Goal: Information Seeking & Learning: Check status

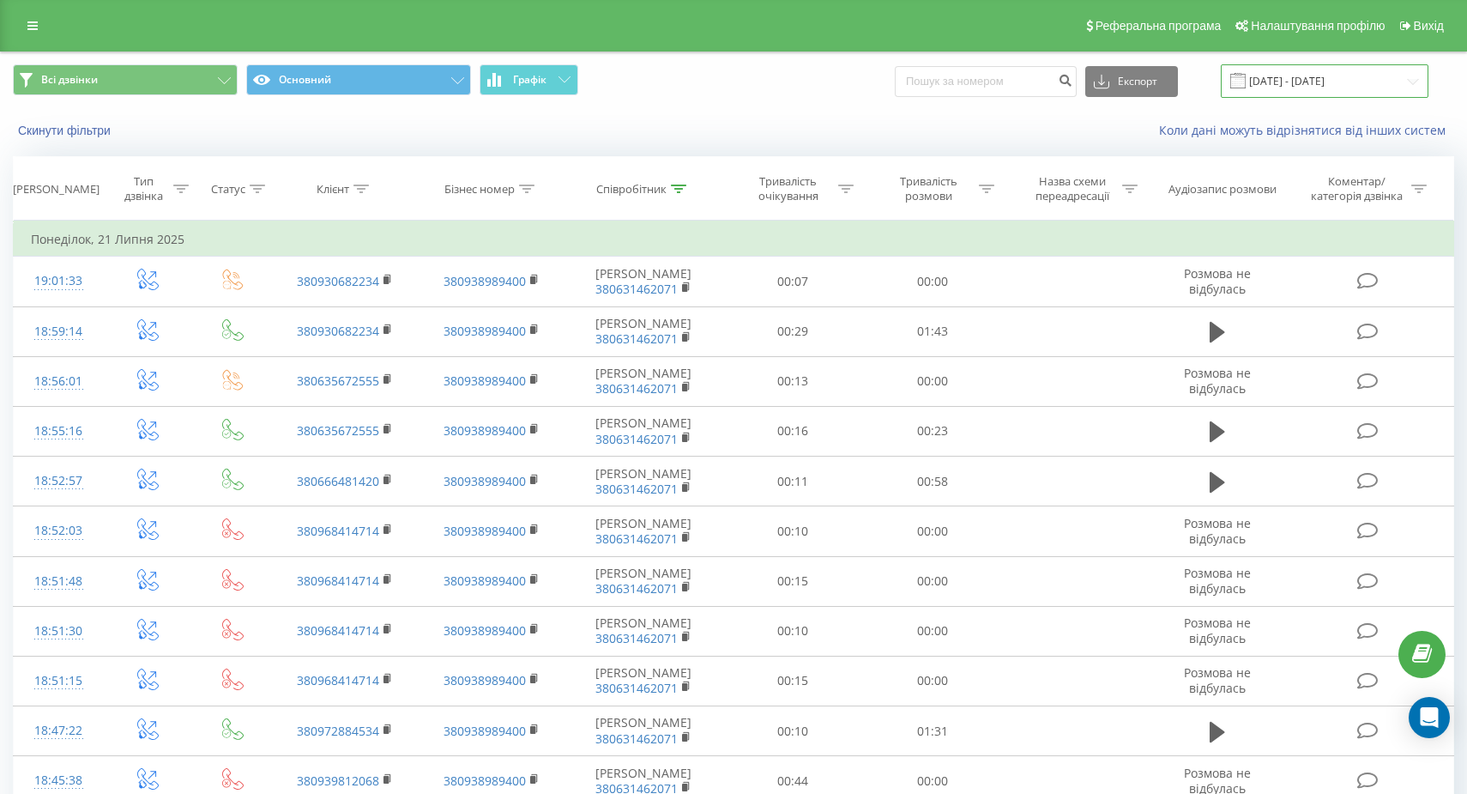
click at [1266, 66] on input "[DATE] - [DATE]" at bounding box center [1325, 80] width 208 height 33
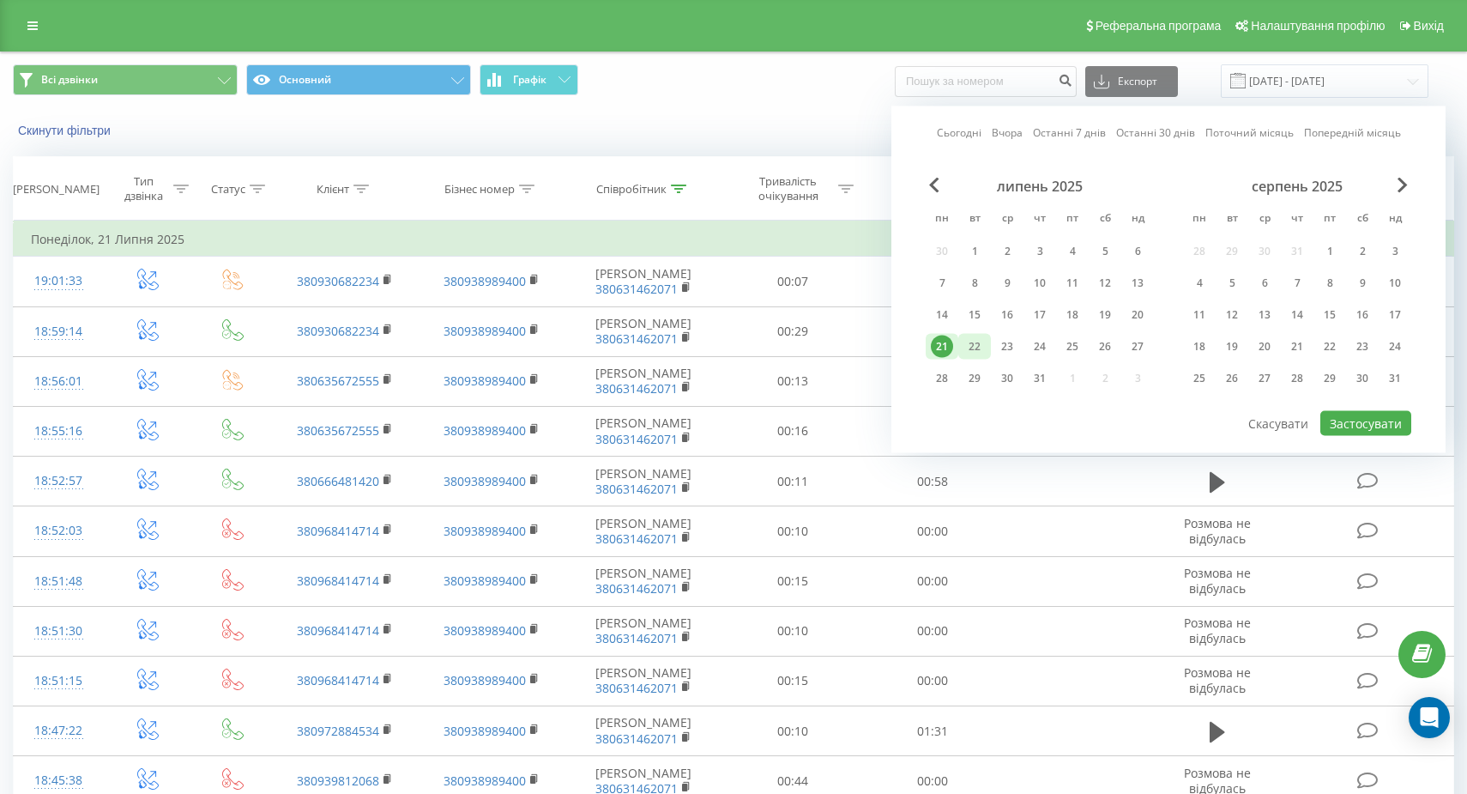
click at [974, 344] on div "22" at bounding box center [975, 347] width 22 height 22
click at [1397, 182] on div "серпень 2025" at bounding box center [1297, 186] width 228 height 17
click at [1404, 188] on span "Next Month" at bounding box center [1403, 185] width 10 height 15
click at [1209, 338] on div "22" at bounding box center [1199, 347] width 22 height 22
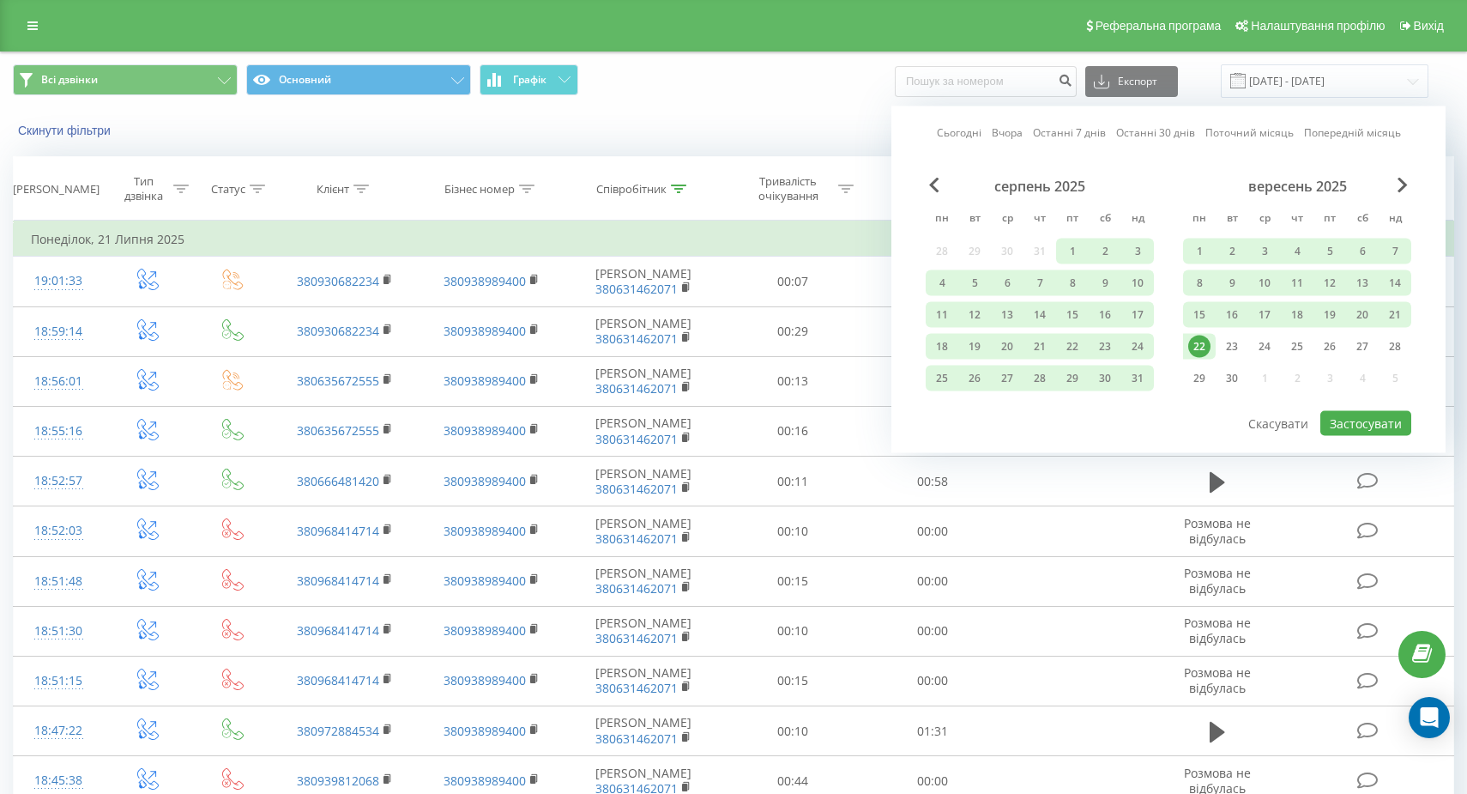
click at [1197, 352] on div "22" at bounding box center [1199, 347] width 22 height 22
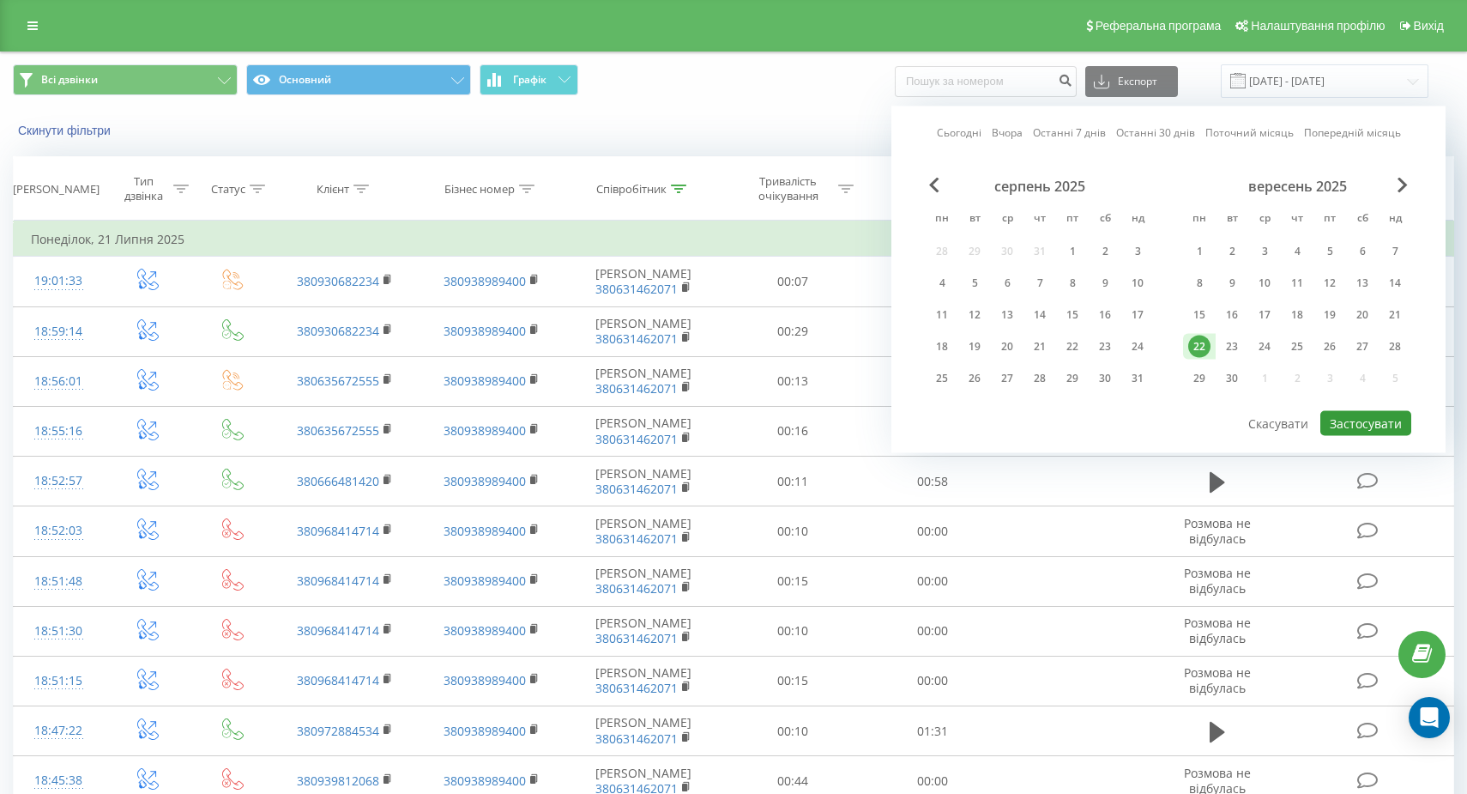
click at [1337, 426] on button "Застосувати" at bounding box center [1366, 423] width 91 height 25
type input "[DATE] - [DATE]"
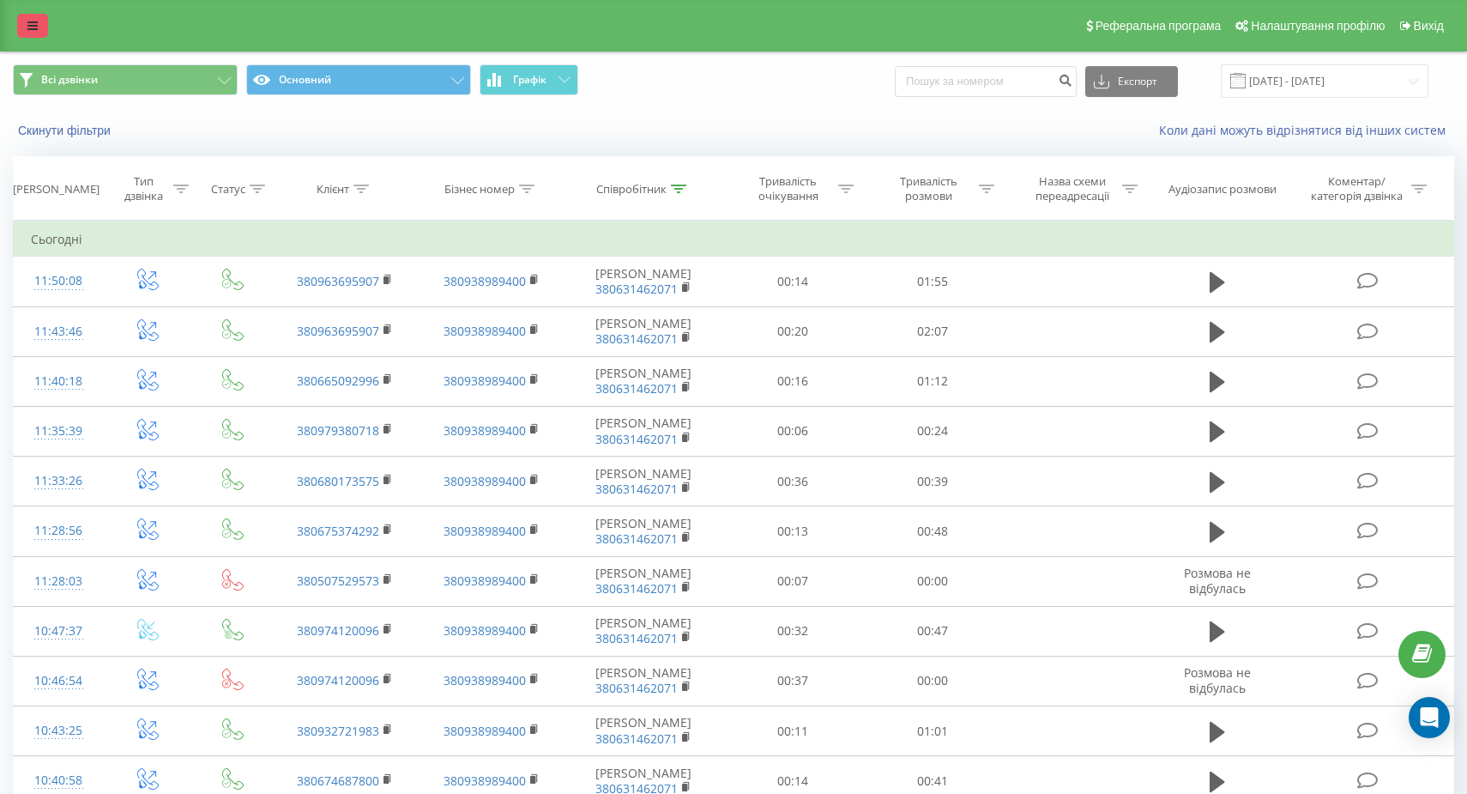
click at [27, 15] on link at bounding box center [32, 26] width 31 height 24
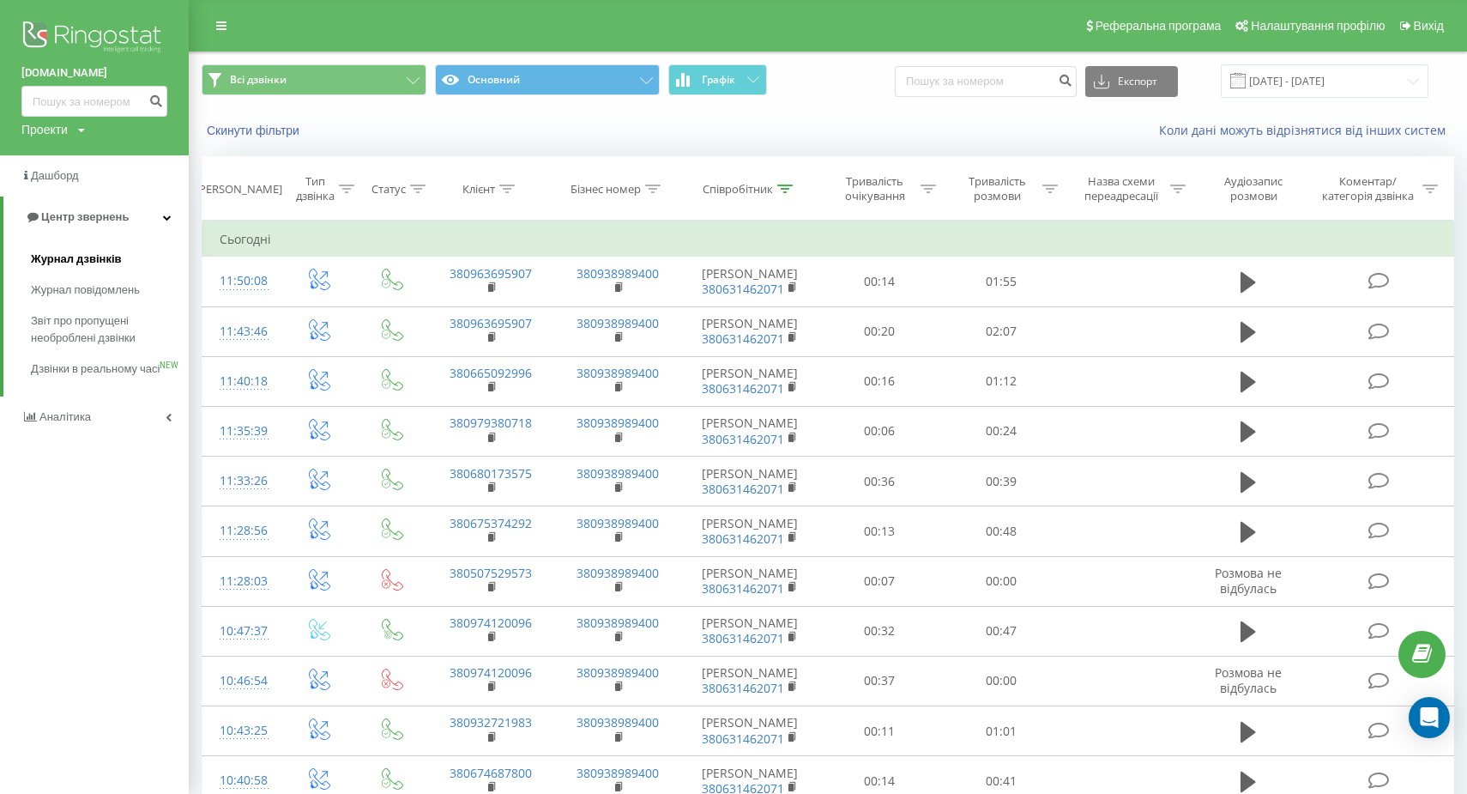
click at [70, 251] on span "Журнал дзвінків" at bounding box center [76, 259] width 91 height 17
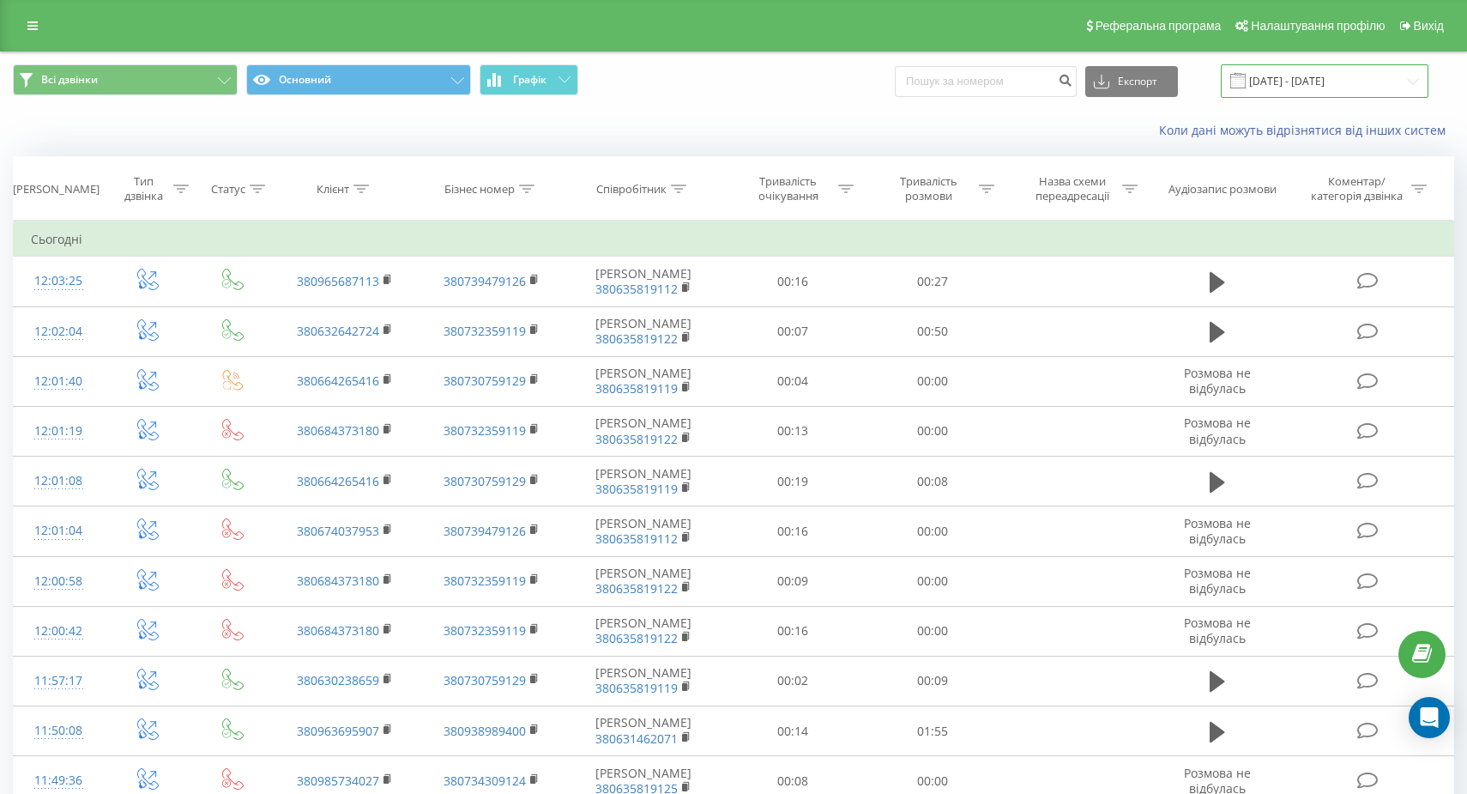
click at [1405, 73] on input "[DATE] - [DATE]" at bounding box center [1325, 80] width 208 height 33
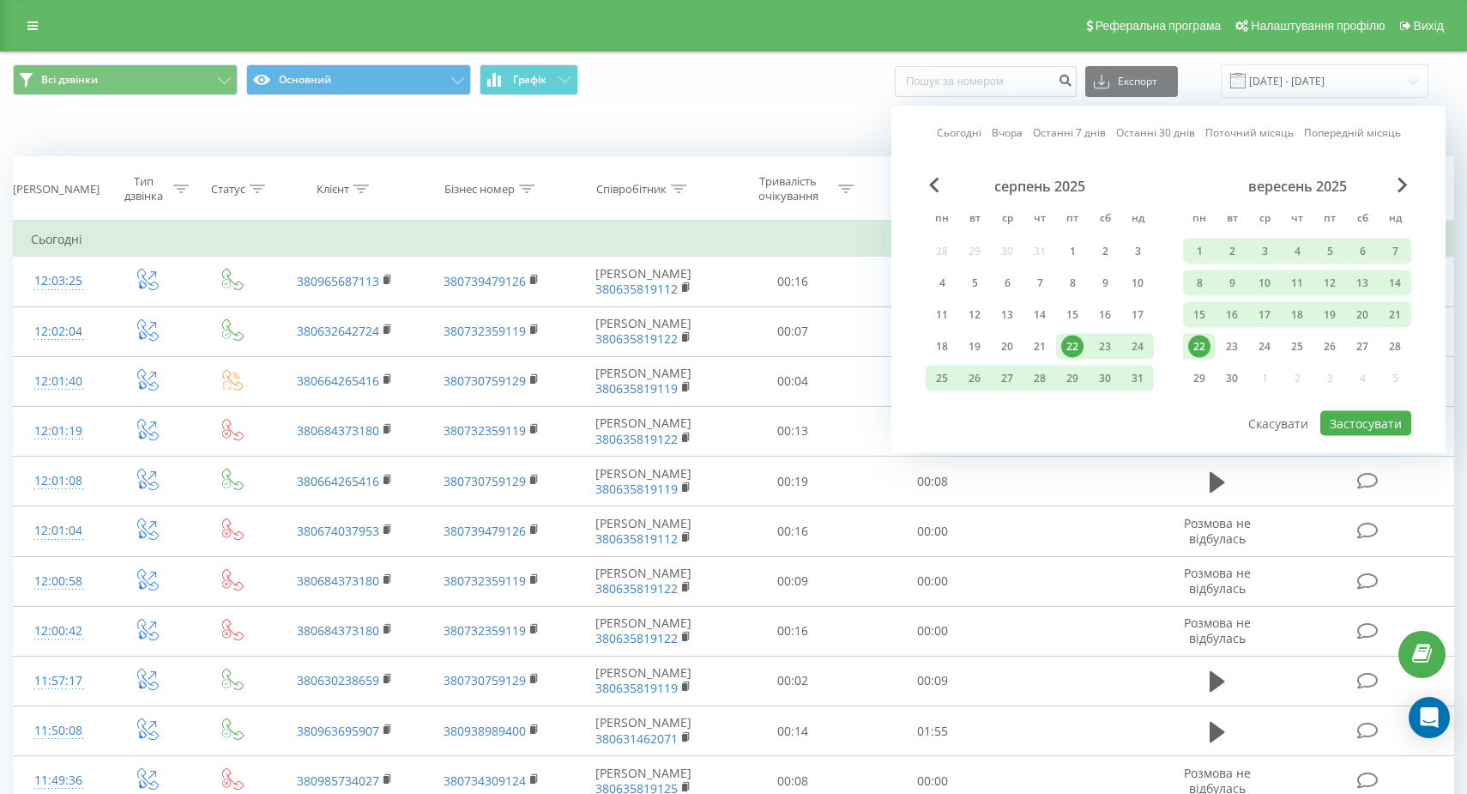
click at [1199, 346] on div "22" at bounding box center [1199, 347] width 22 height 22
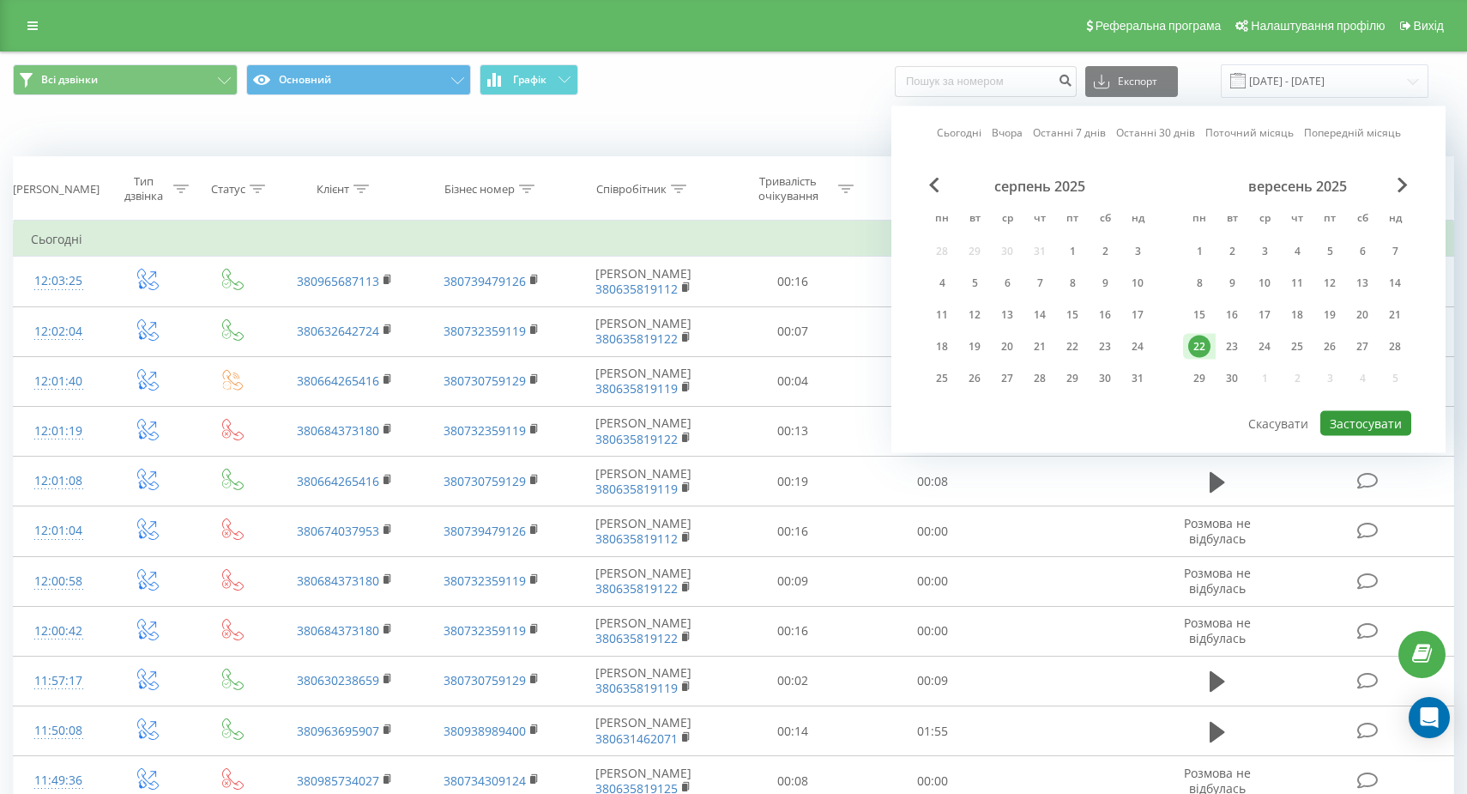
click at [1362, 420] on button "Застосувати" at bounding box center [1366, 423] width 91 height 25
type input "[DATE] - [DATE]"
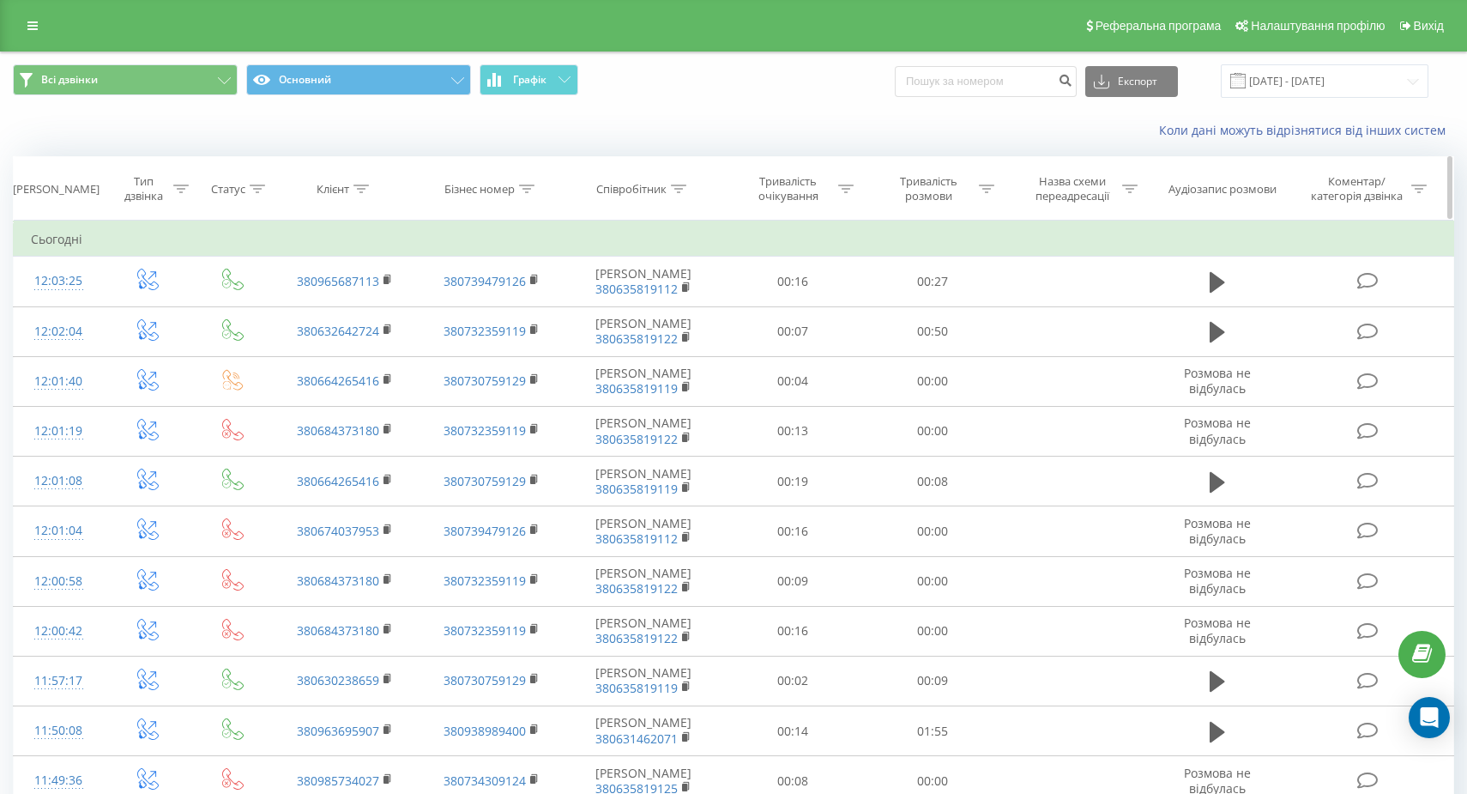
click at [508, 183] on div "Бізнес номер" at bounding box center [479, 189] width 70 height 15
click at [327, 180] on th "Клієнт" at bounding box center [345, 188] width 147 height 63
click at [207, 194] on span "Статус" at bounding box center [234, 189] width 63 height 15
click at [686, 185] on icon at bounding box center [678, 188] width 15 height 9
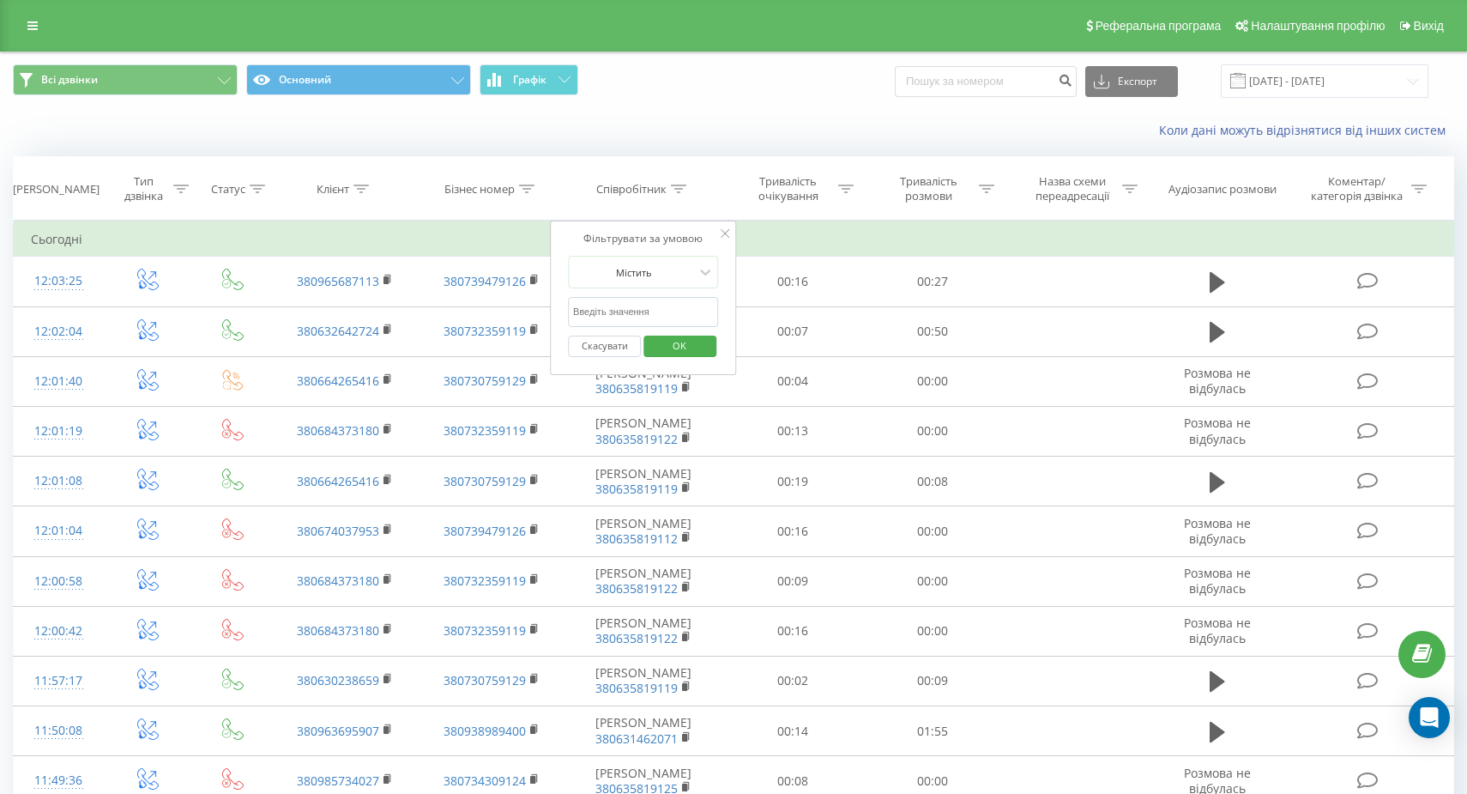
click at [647, 307] on input "text" at bounding box center [643, 312] width 151 height 30
type input "[PERSON_NAME]"
click at [662, 345] on span "OK" at bounding box center [680, 345] width 48 height 27
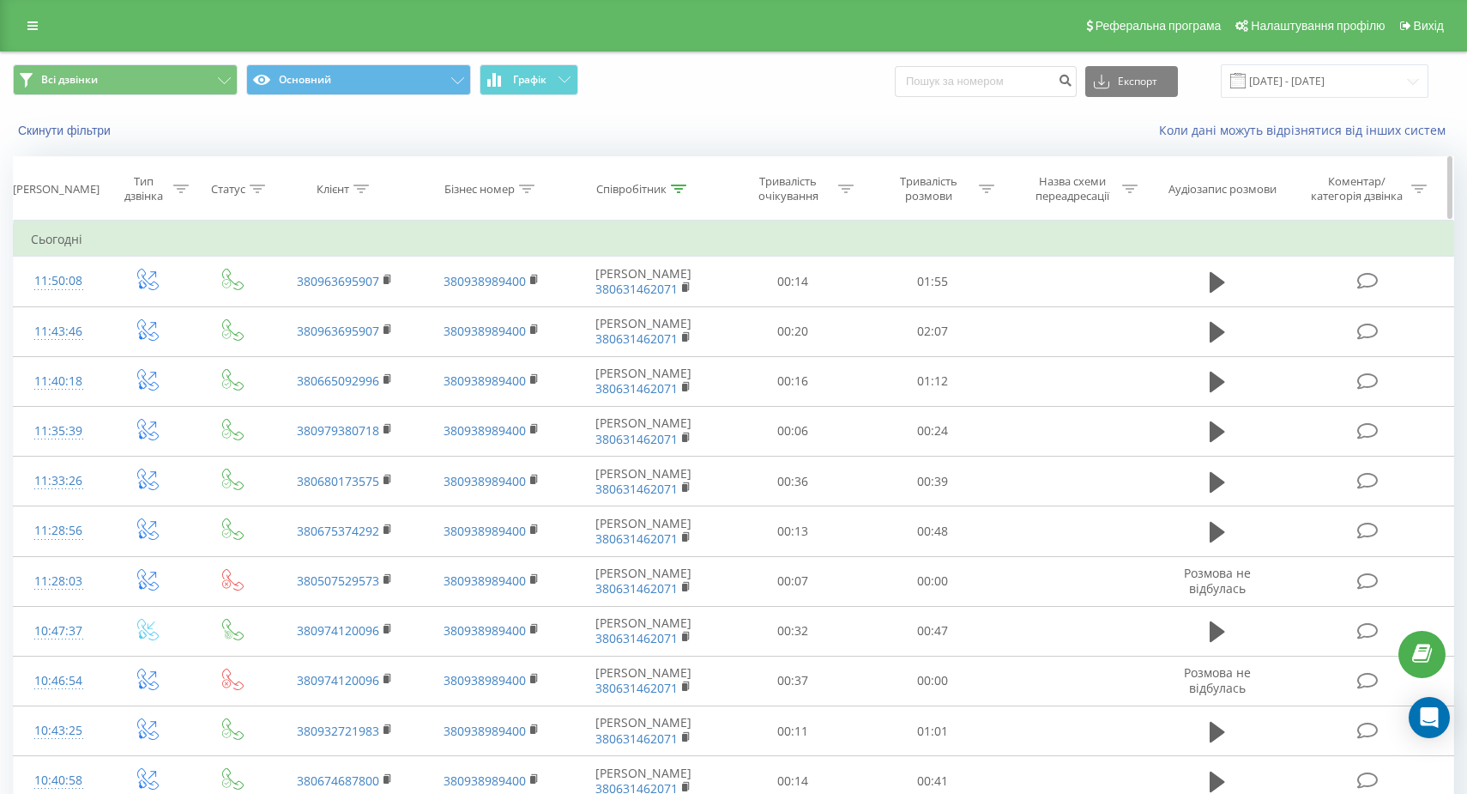
click at [64, 200] on th "[PERSON_NAME]" at bounding box center [59, 188] width 90 height 63
click at [65, 94] on button "Всі дзвінки" at bounding box center [125, 79] width 225 height 31
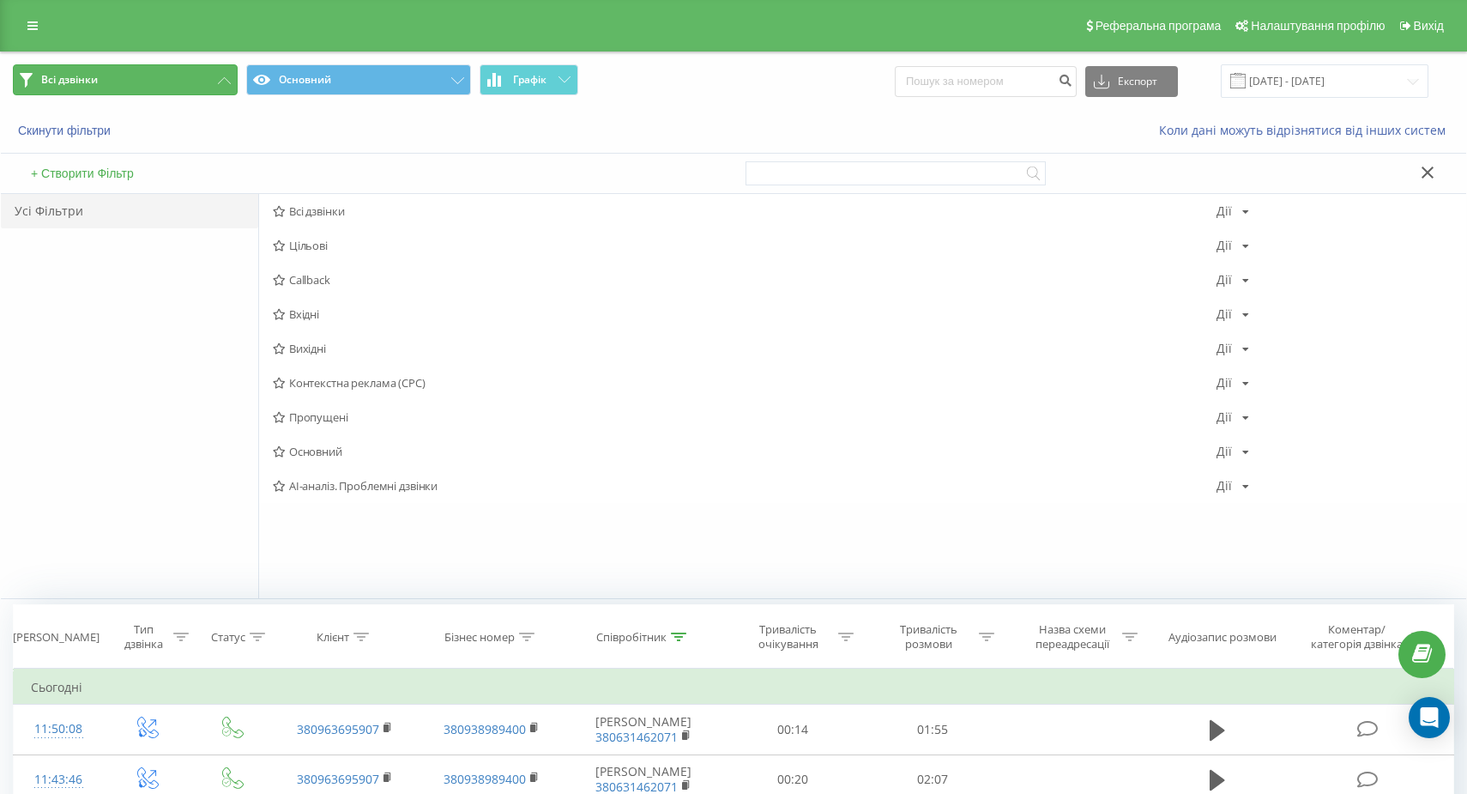
click at [65, 94] on button "Всі дзвінки" at bounding box center [125, 79] width 225 height 31
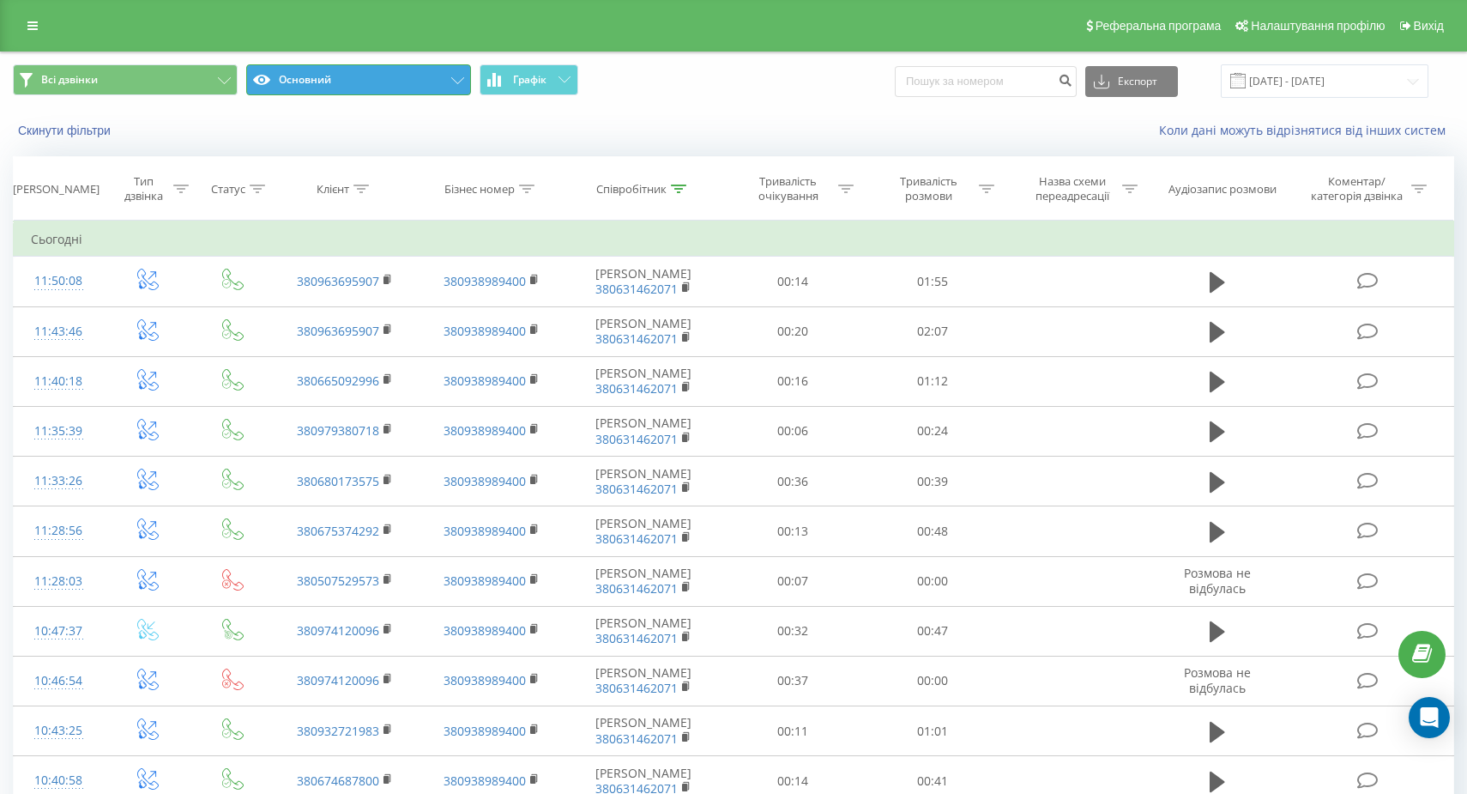
click at [324, 88] on button "Основний" at bounding box center [358, 79] width 225 height 31
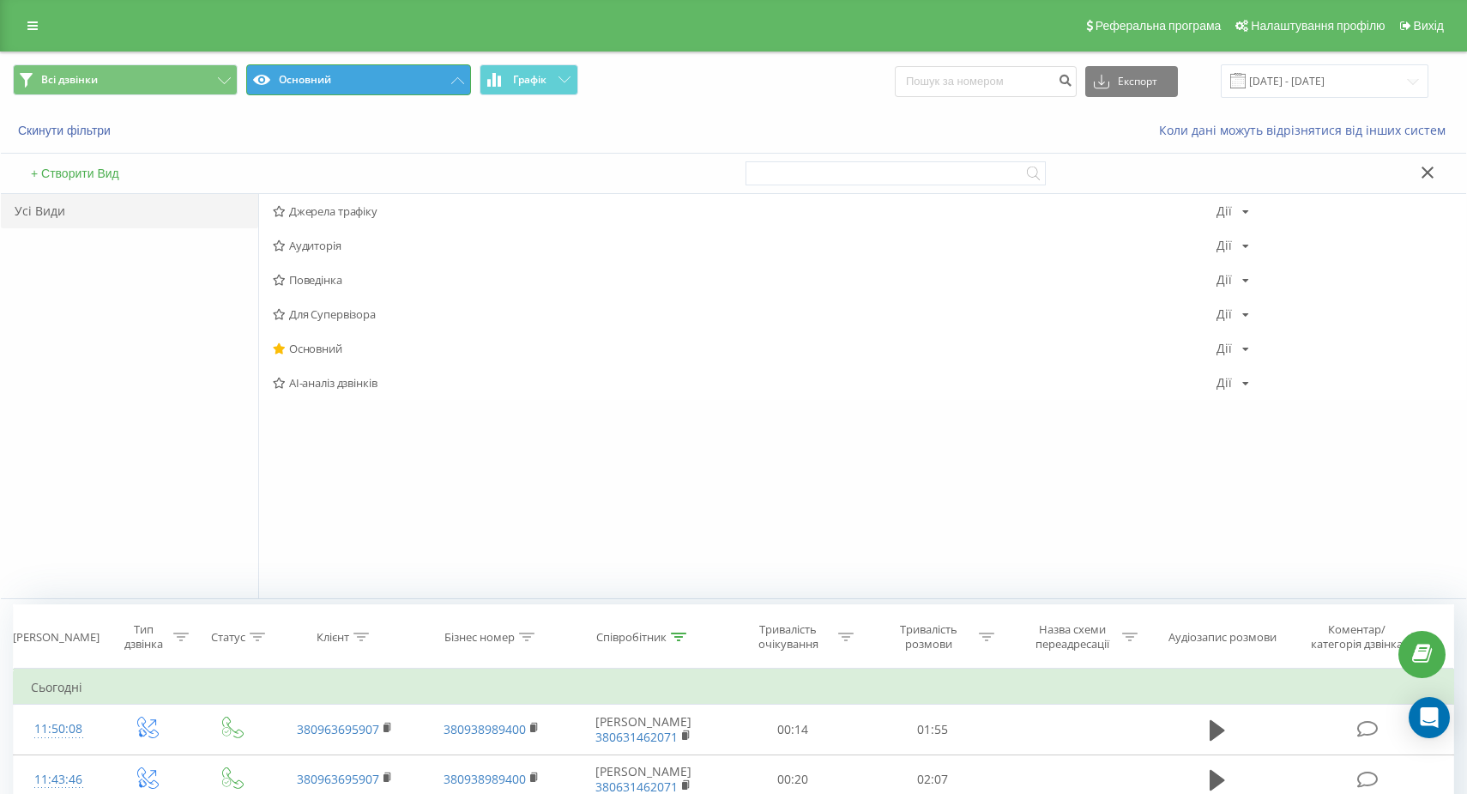
click at [324, 88] on button "Основний" at bounding box center [358, 79] width 225 height 31
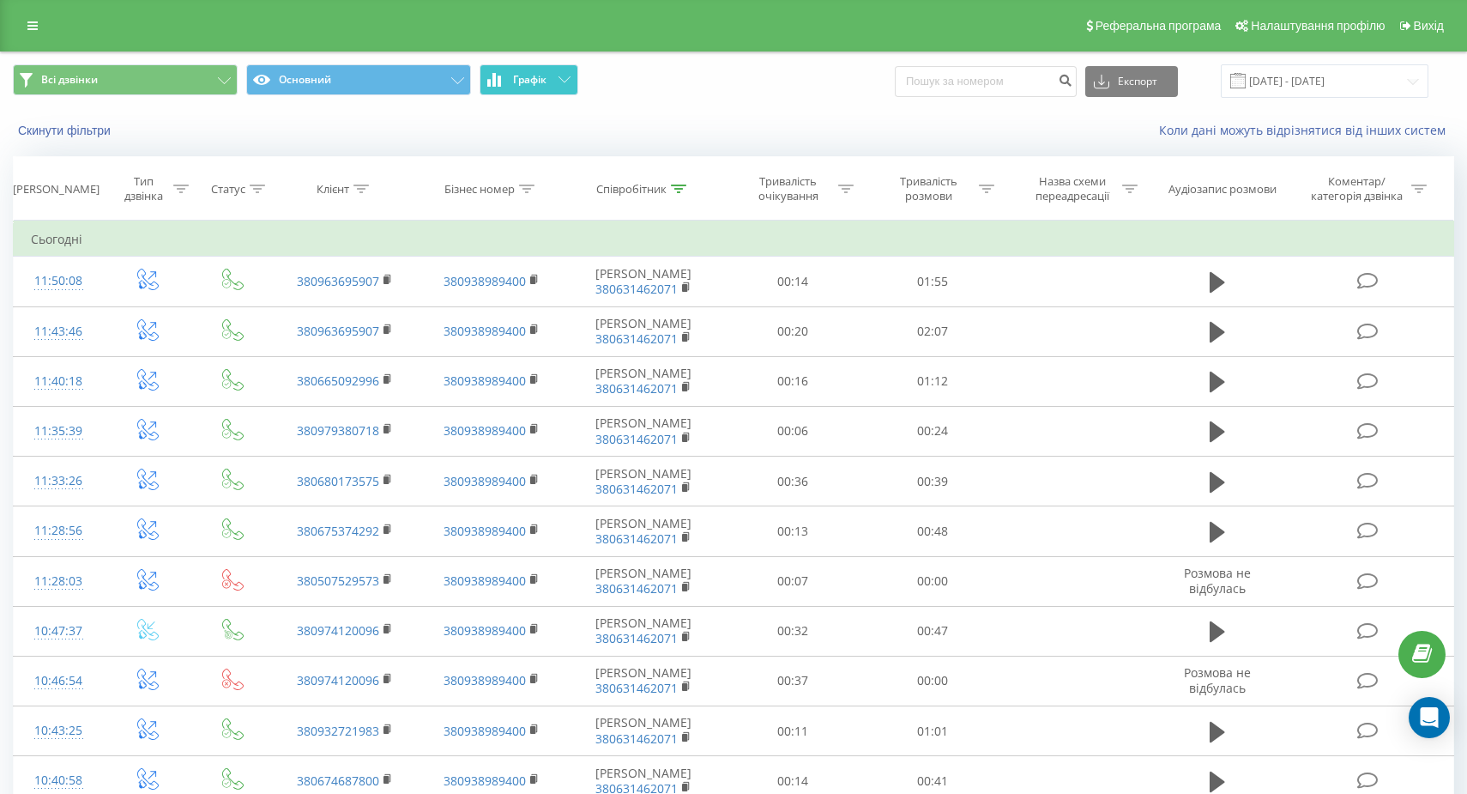
click at [532, 80] on span "Графік" at bounding box center [529, 80] width 33 height 12
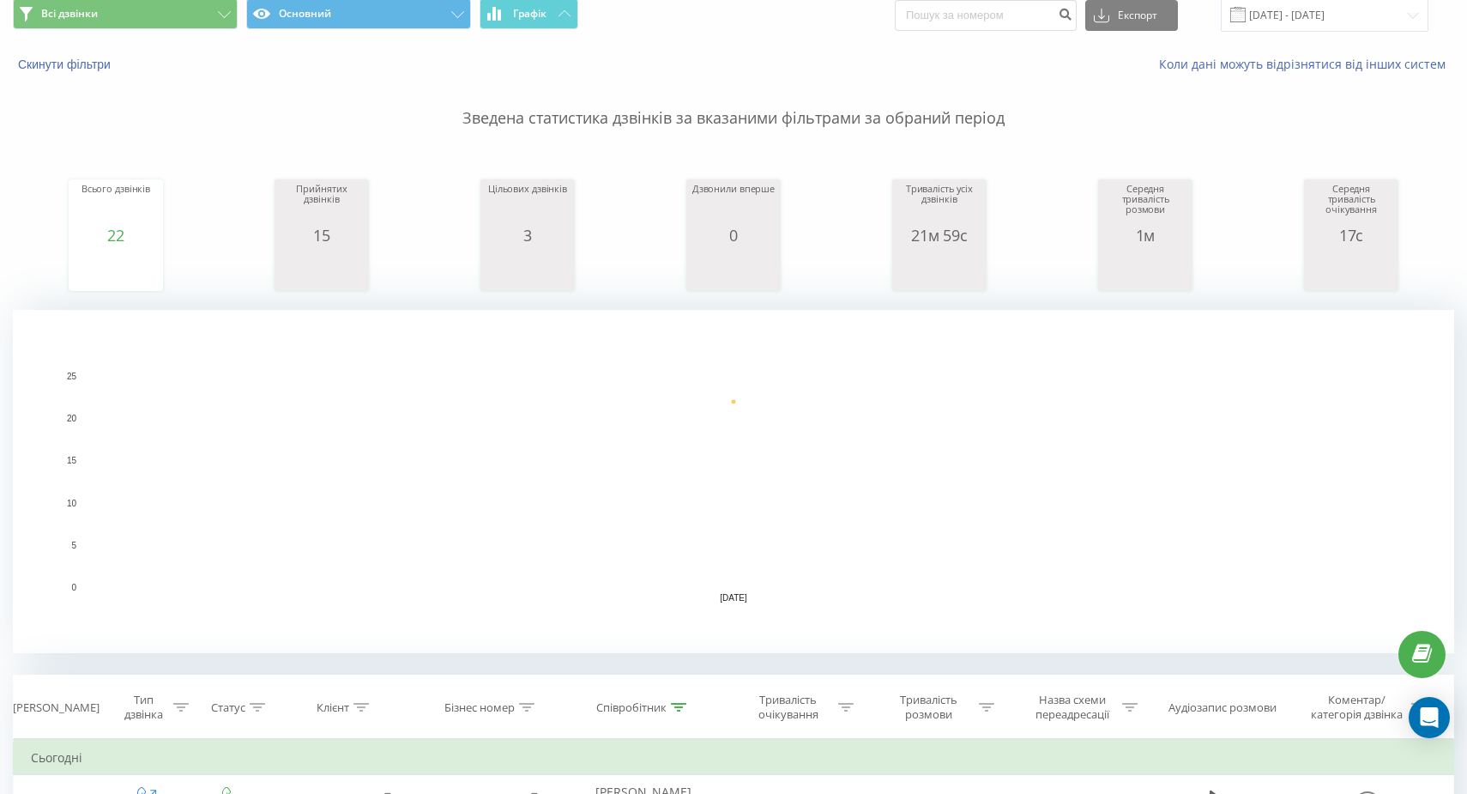
scroll to position [58, 0]
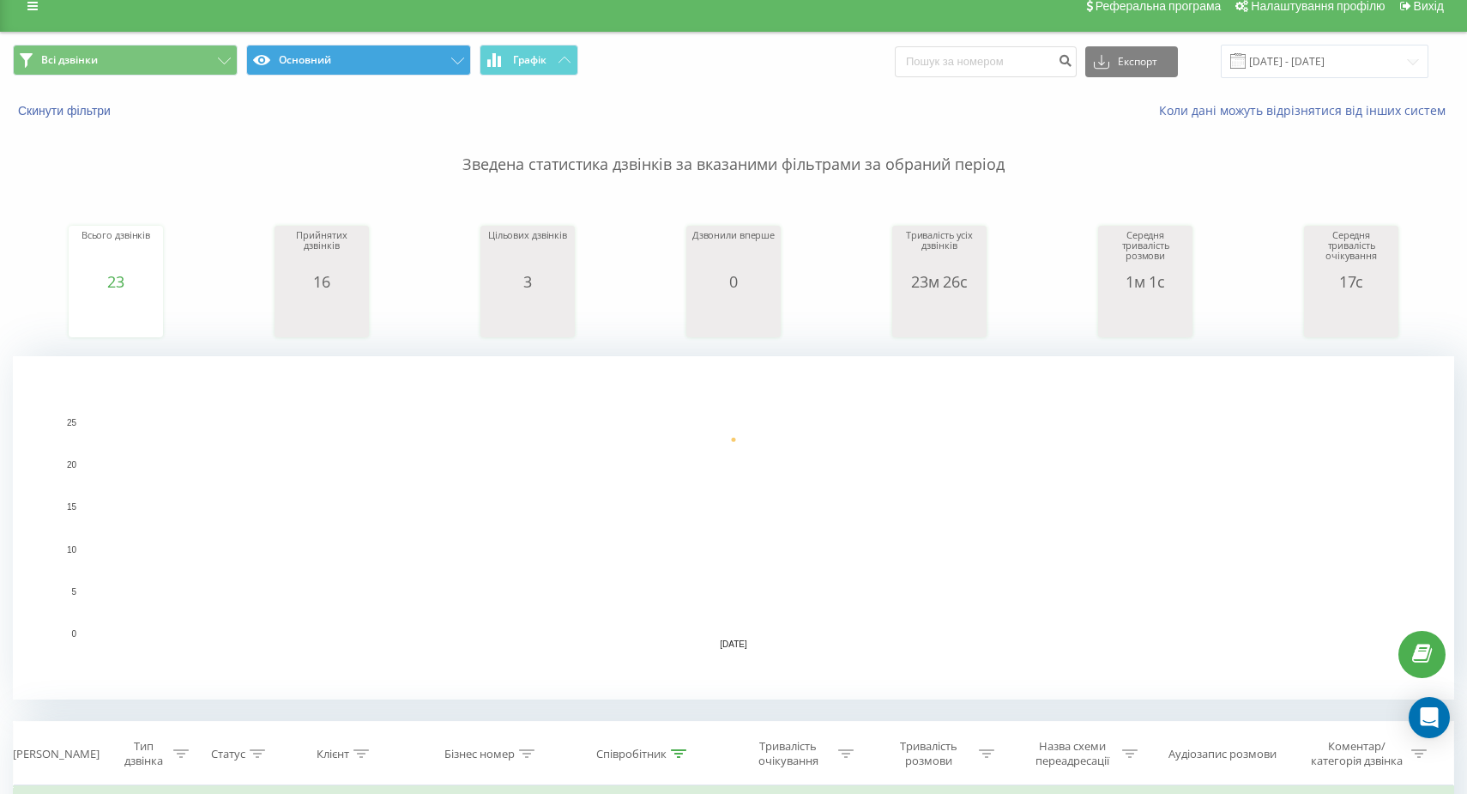
scroll to position [19, 0]
